Goal: Information Seeking & Learning: Get advice/opinions

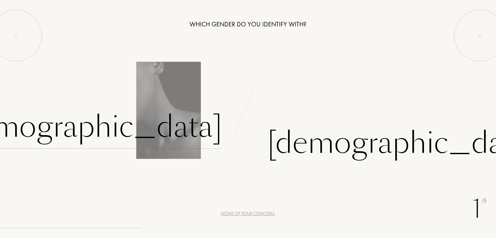
click at [167, 118] on div "[DEMOGRAPHIC_DATA]" at bounding box center [87, 127] width 269 height 44
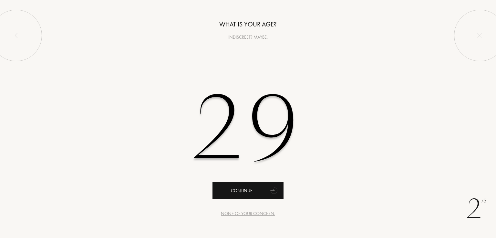
type input "29"
click at [254, 188] on div "Continue" at bounding box center [247, 190] width 71 height 17
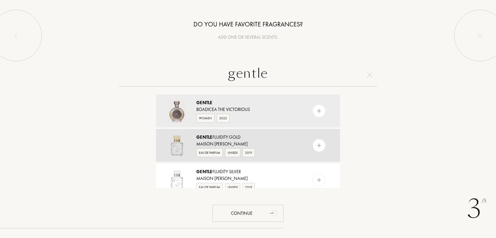
type input "gentle"
click at [260, 136] on div "Gentle Fluidity Gold" at bounding box center [247, 137] width 103 height 7
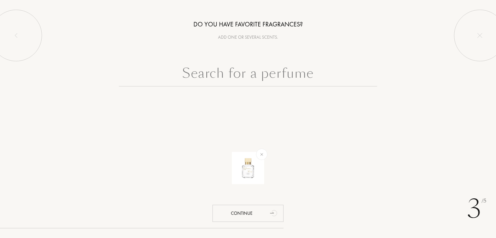
click at [236, 79] on input "text" at bounding box center [248, 74] width 258 height 23
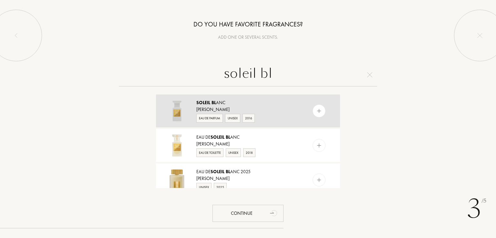
type input "soleil bl"
click at [240, 106] on div "Soleil Bl anc" at bounding box center [247, 102] width 103 height 7
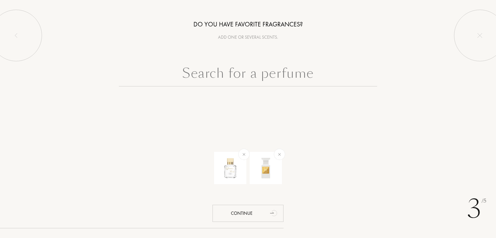
click at [247, 78] on input "text" at bounding box center [248, 74] width 258 height 23
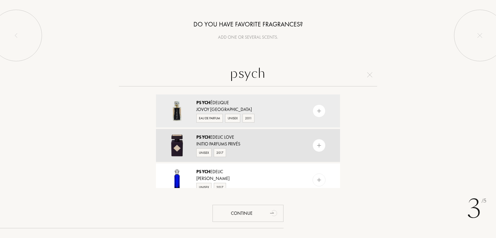
type input "psych"
click at [235, 144] on div "Initio Parfums Privés" at bounding box center [247, 144] width 103 height 7
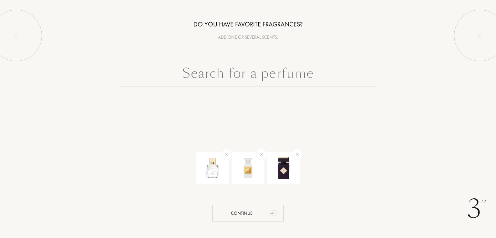
click at [209, 67] on input "text" at bounding box center [248, 74] width 258 height 23
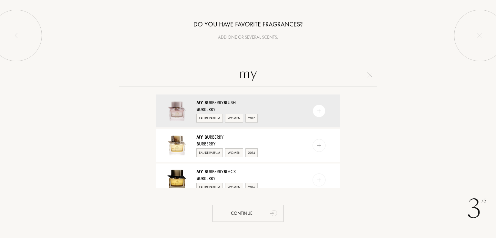
type input "m"
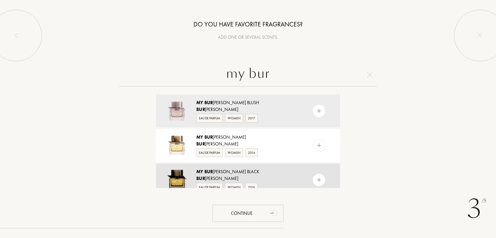
type input "my bur"
click at [222, 167] on div "My Bur [PERSON_NAME] Black Bur [PERSON_NAME] Eau de Parfum Women 2016" at bounding box center [248, 180] width 184 height 33
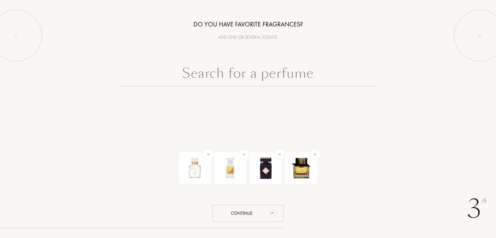
click at [239, 65] on input "text" at bounding box center [248, 74] width 258 height 23
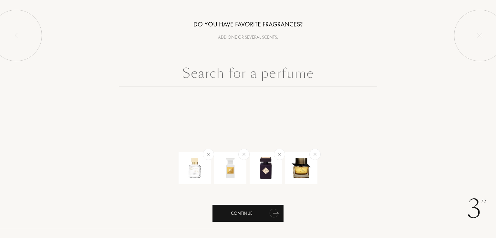
click at [248, 217] on div "Continue" at bounding box center [247, 213] width 71 height 17
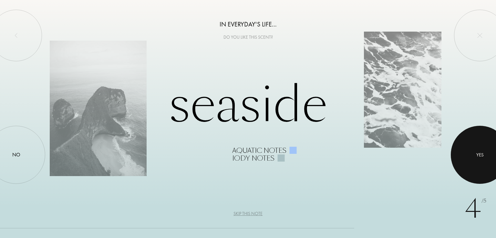
click at [478, 146] on div at bounding box center [479, 155] width 58 height 58
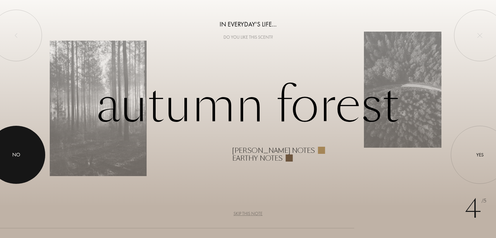
click at [23, 145] on div at bounding box center [16, 155] width 58 height 58
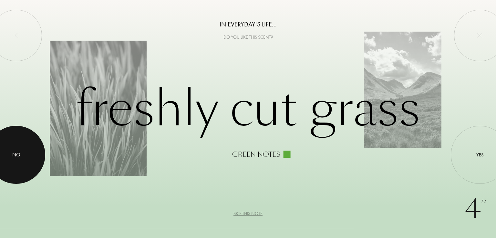
click at [32, 153] on div at bounding box center [16, 155] width 58 height 58
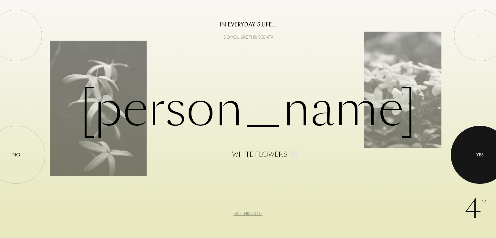
click at [495, 156] on div at bounding box center [479, 155] width 58 height 58
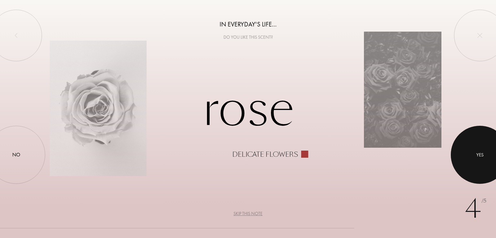
click at [481, 149] on div at bounding box center [479, 155] width 58 height 58
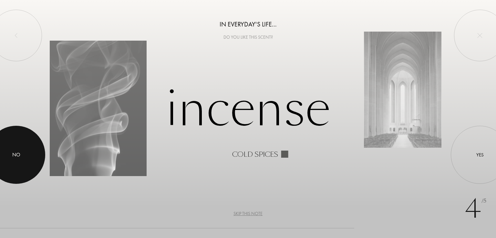
click at [0, 150] on div at bounding box center [16, 155] width 58 height 58
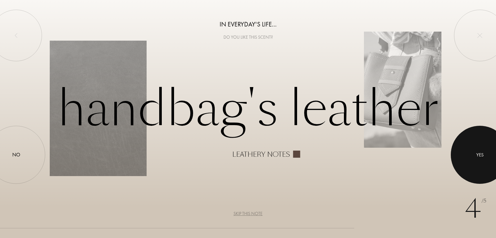
click at [480, 142] on div at bounding box center [479, 155] width 58 height 58
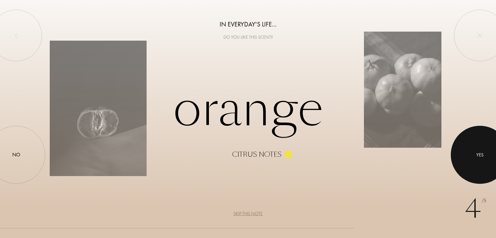
click at [464, 157] on div at bounding box center [479, 155] width 58 height 58
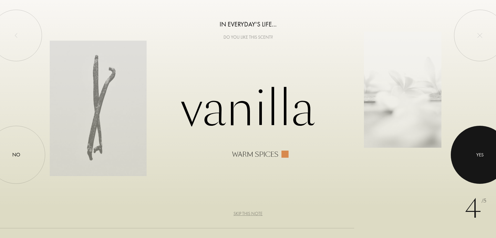
click at [464, 157] on div at bounding box center [479, 155] width 58 height 58
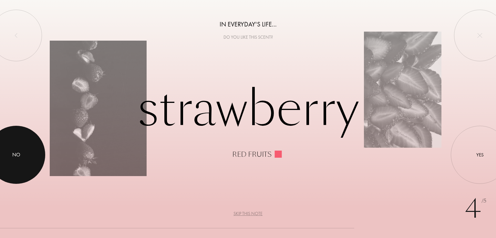
click at [28, 156] on div at bounding box center [16, 155] width 58 height 58
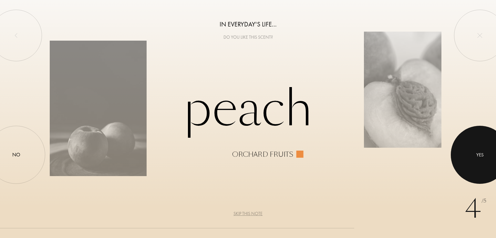
click at [469, 150] on div at bounding box center [479, 155] width 58 height 58
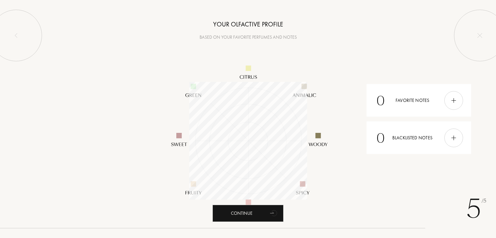
scroll to position [118, 118]
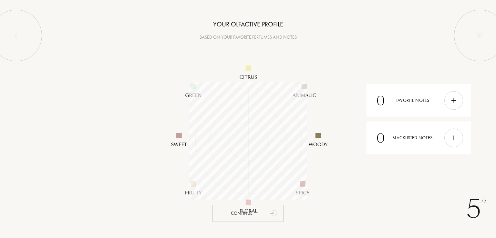
click at [245, 215] on div "Continue" at bounding box center [247, 213] width 71 height 17
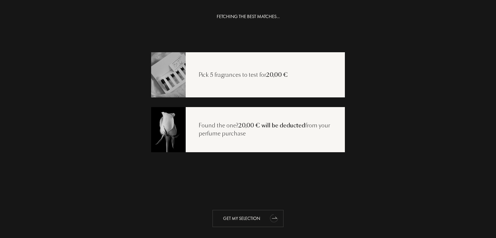
click at [267, 218] on icon "animation" at bounding box center [273, 218] width 13 height 13
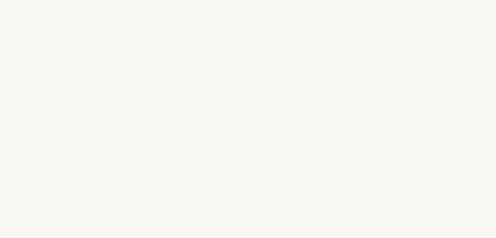
select select "TR"
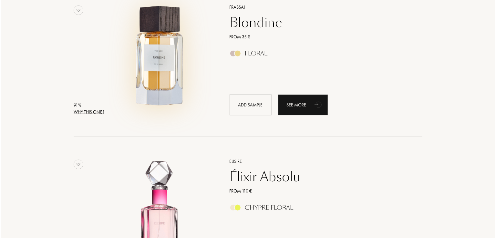
scroll to position [290, 0]
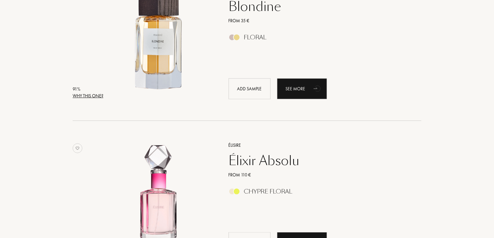
click at [93, 93] on div "Why this one?" at bounding box center [88, 96] width 31 height 7
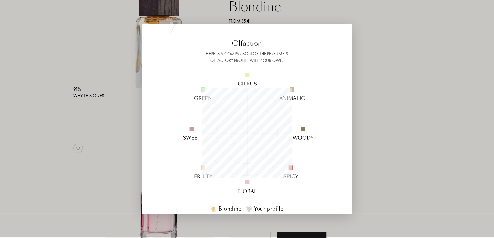
scroll to position [65, 0]
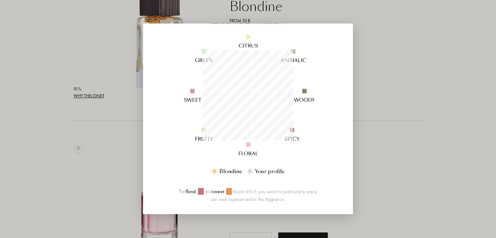
click at [420, 63] on div at bounding box center [248, 119] width 496 height 238
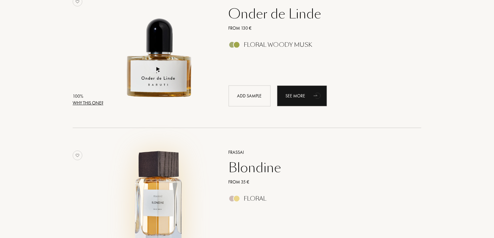
scroll to position [0, 0]
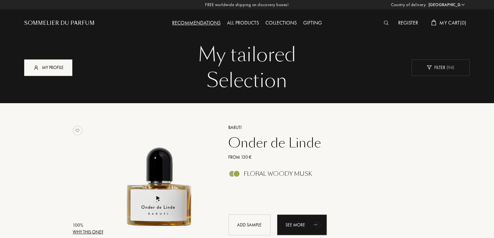
click at [51, 66] on div "My profile" at bounding box center [48, 67] width 48 height 16
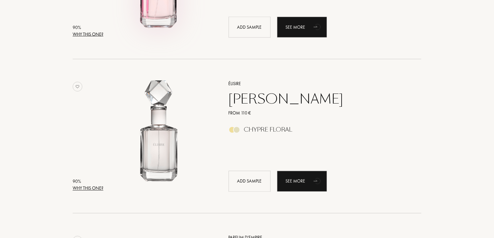
scroll to position [667, 0]
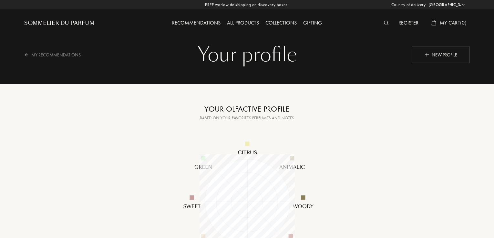
select select "TR"
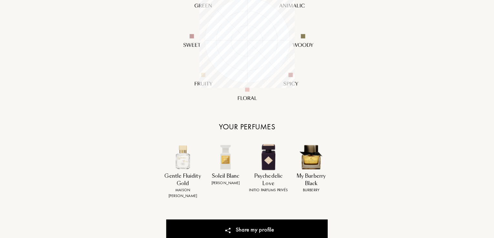
scroll to position [97, 0]
